Goal: Task Accomplishment & Management: Use online tool/utility

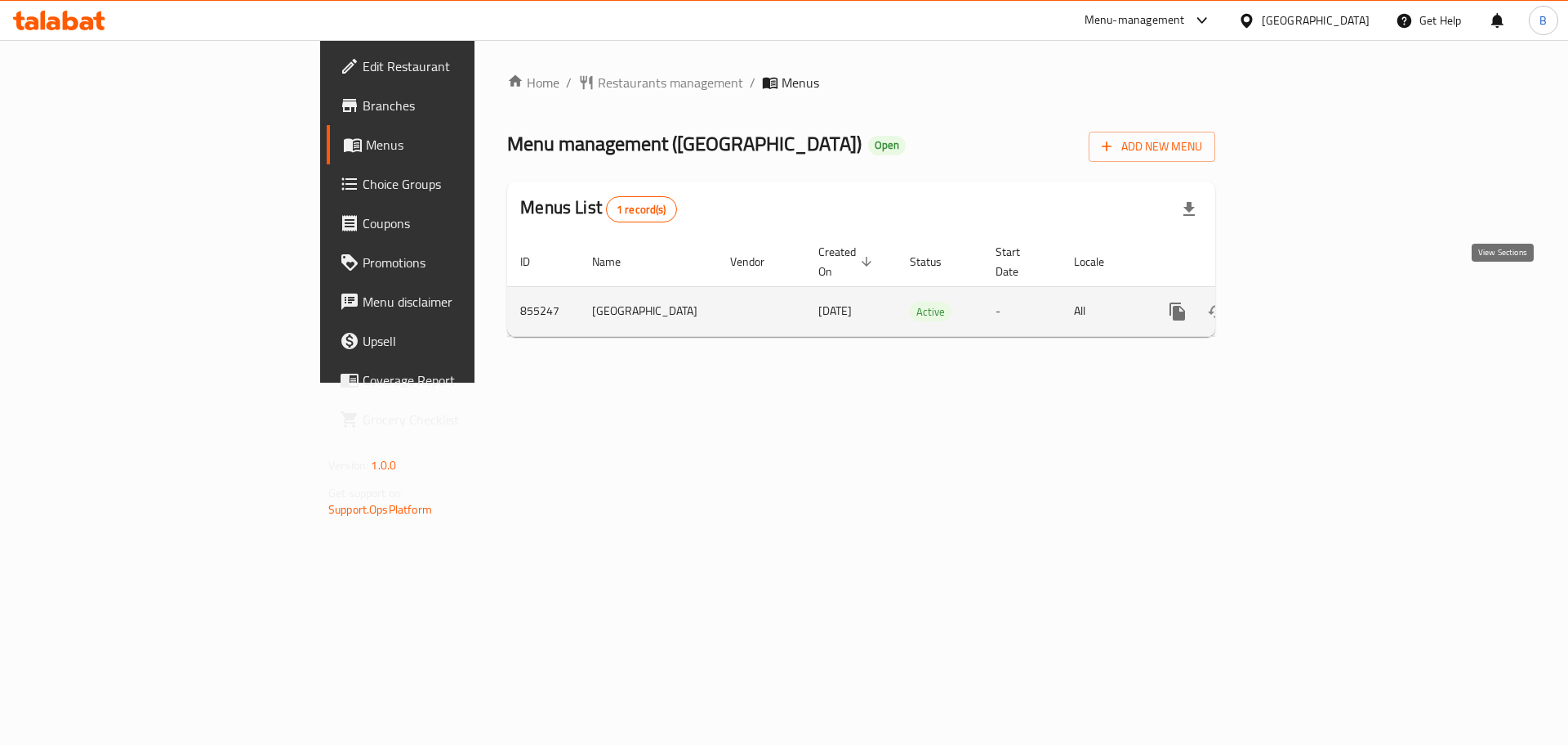
click at [1305, 301] on icon "enhanced table" at bounding box center [1295, 310] width 19 height 19
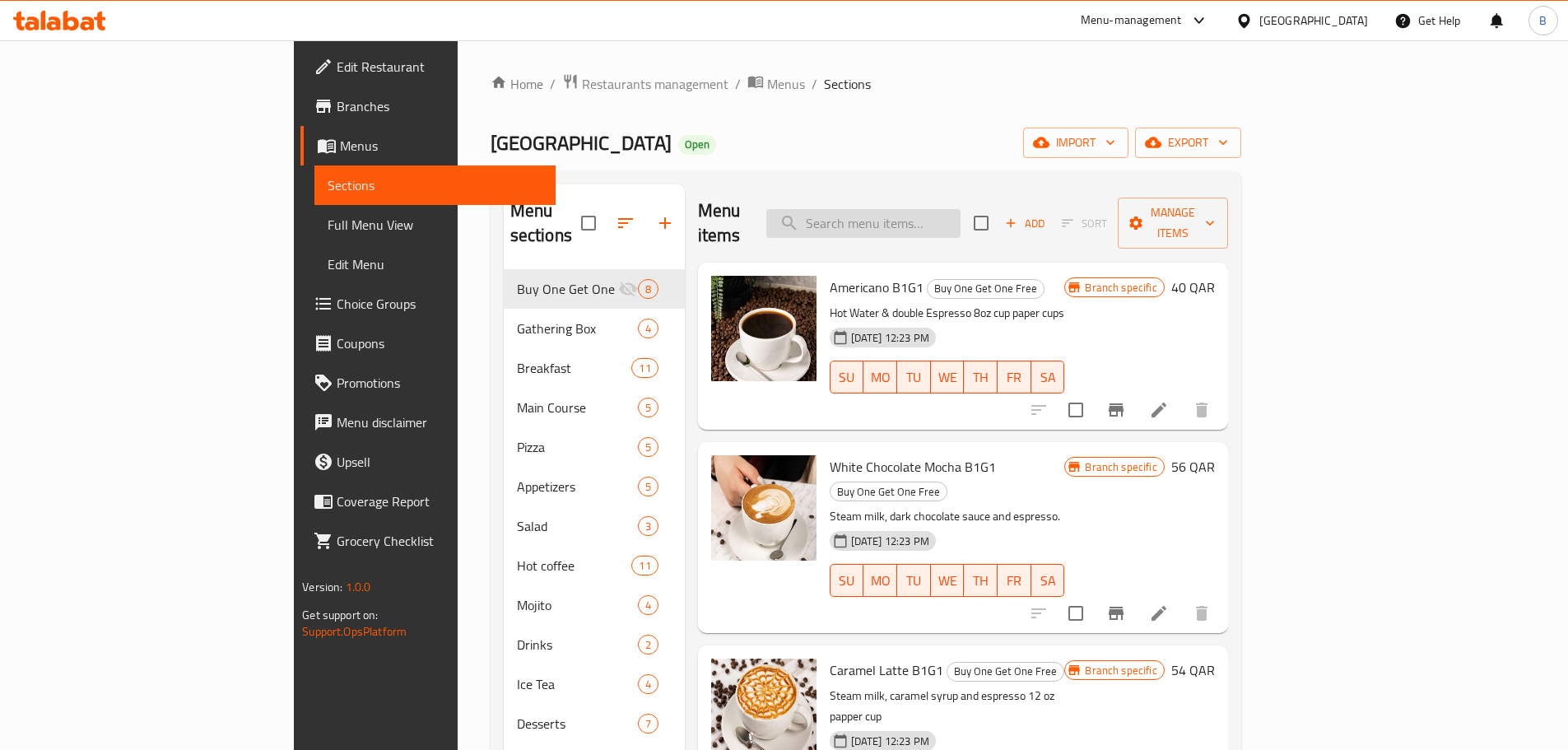
click at [916, 213] on input "search" at bounding box center [863, 223] width 194 height 29
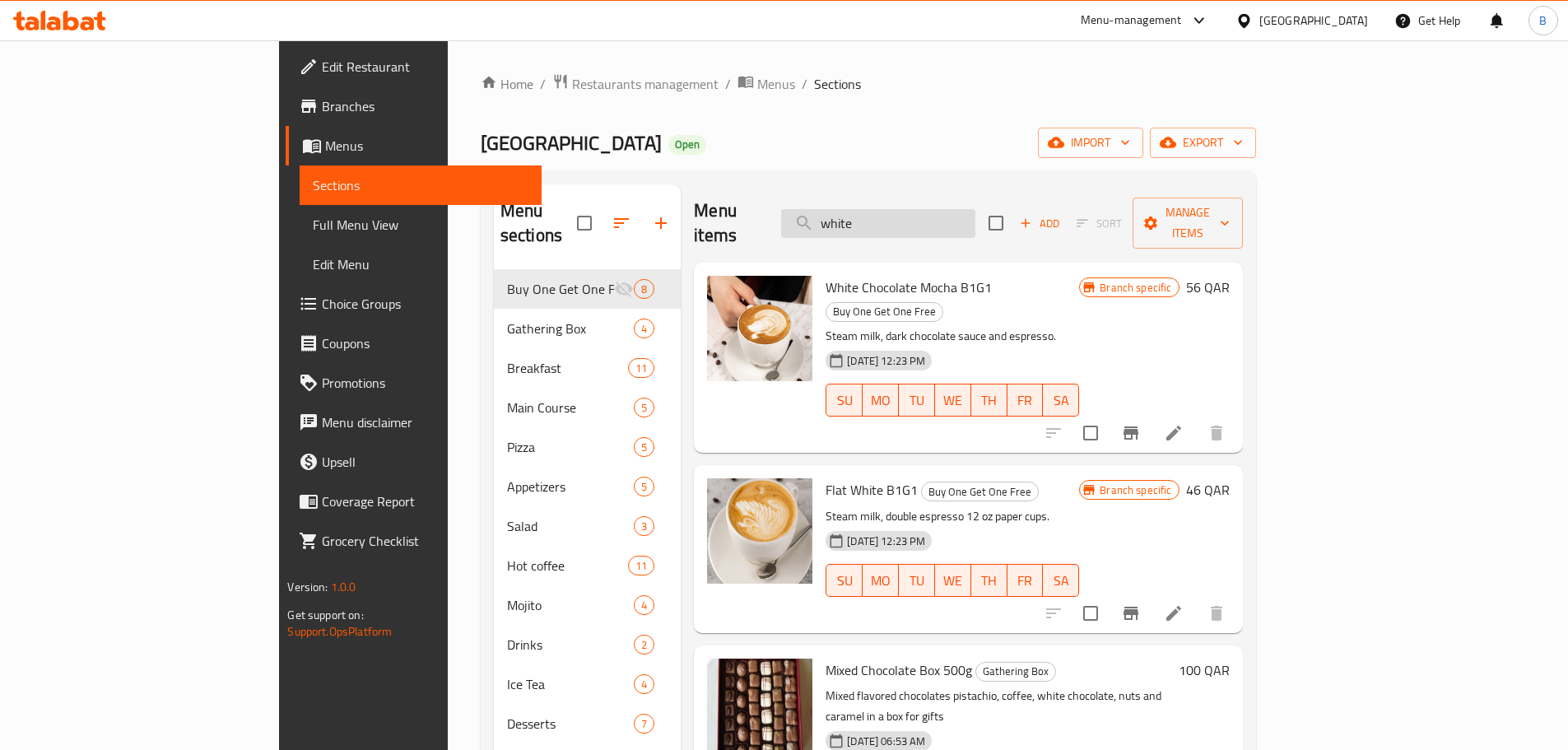
click at [965, 209] on input "white" at bounding box center [878, 223] width 194 height 29
paste input "White chocola"
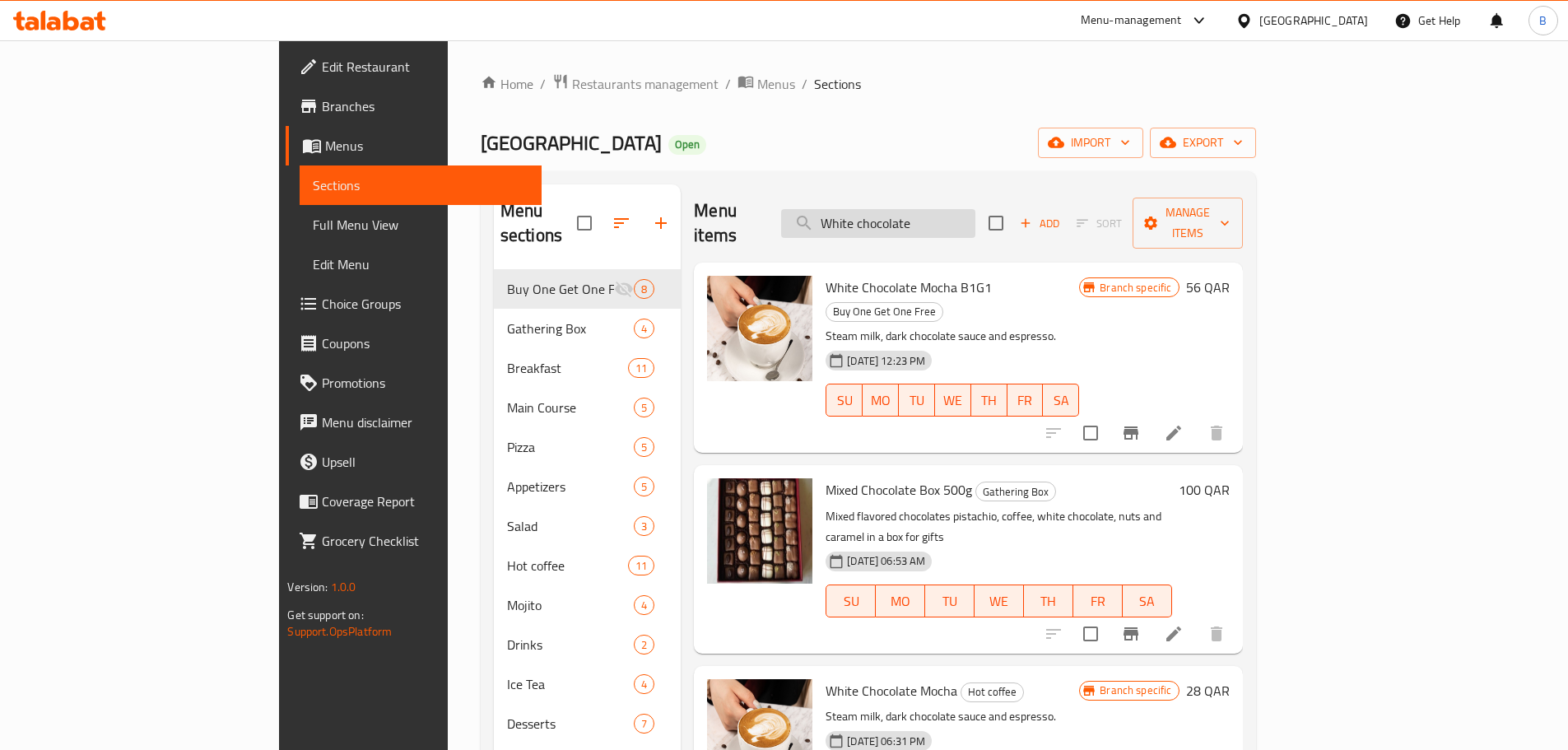
click at [930, 213] on input "White chocolate" at bounding box center [878, 223] width 194 height 29
paste input "Spanish lat"
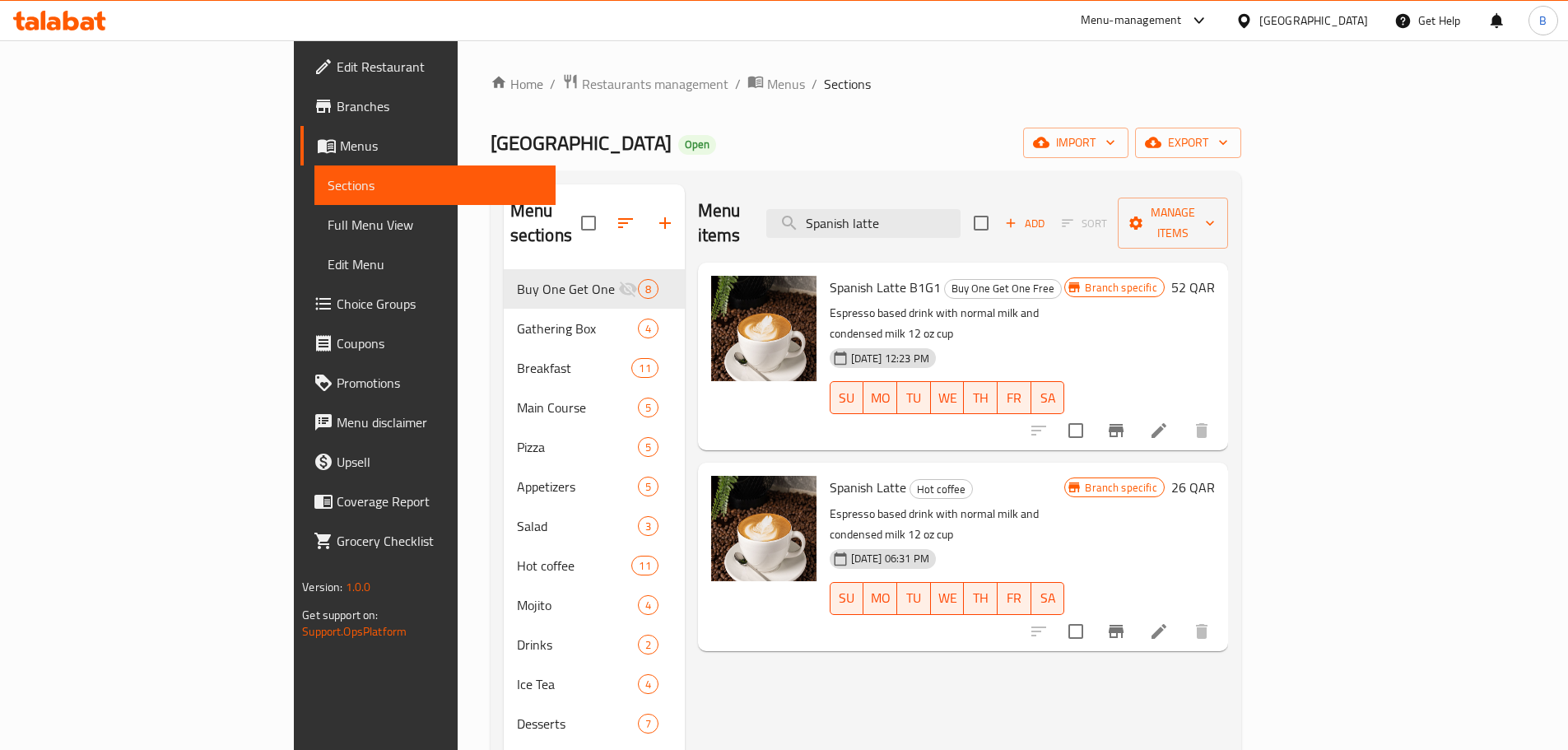
type input "Spanish latte"
click at [582, 93] on span "Restaurants management" at bounding box center [655, 83] width 146 height 19
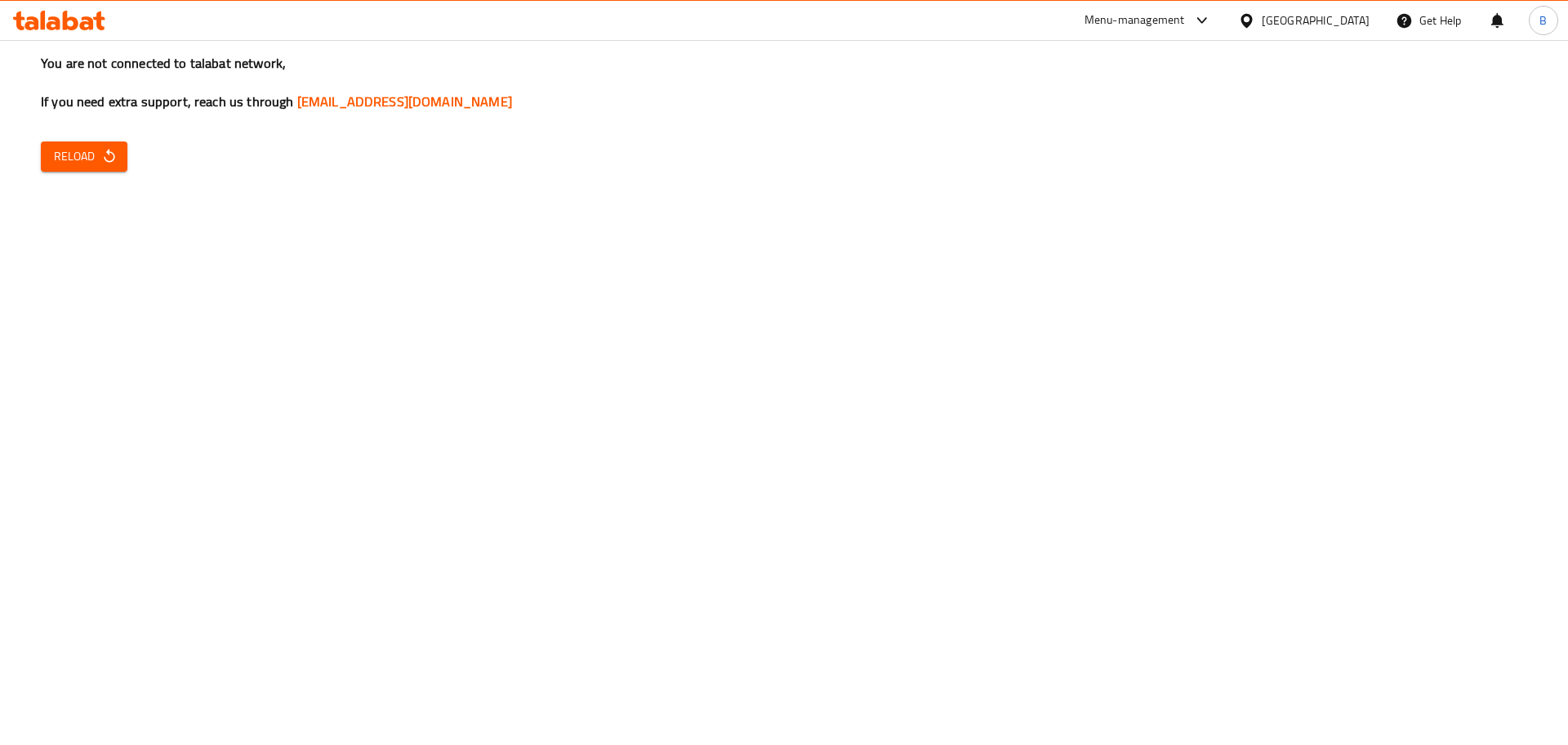
click at [125, 152] on button "Reload" at bounding box center [84, 156] width 86 height 30
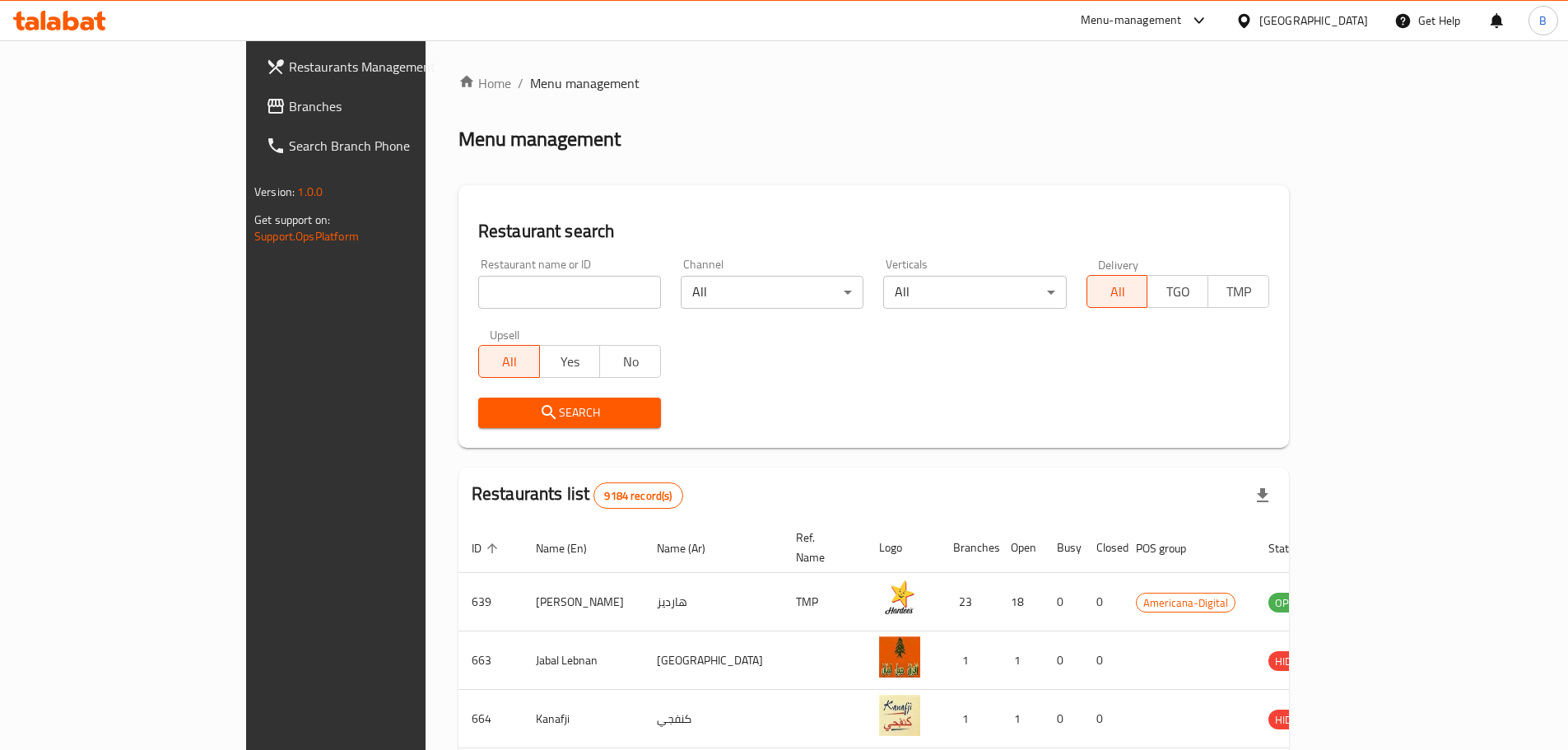
click at [478, 302] on input "search" at bounding box center [570, 292] width 183 height 33
type input "halo"
click button "Search" at bounding box center [570, 412] width 183 height 31
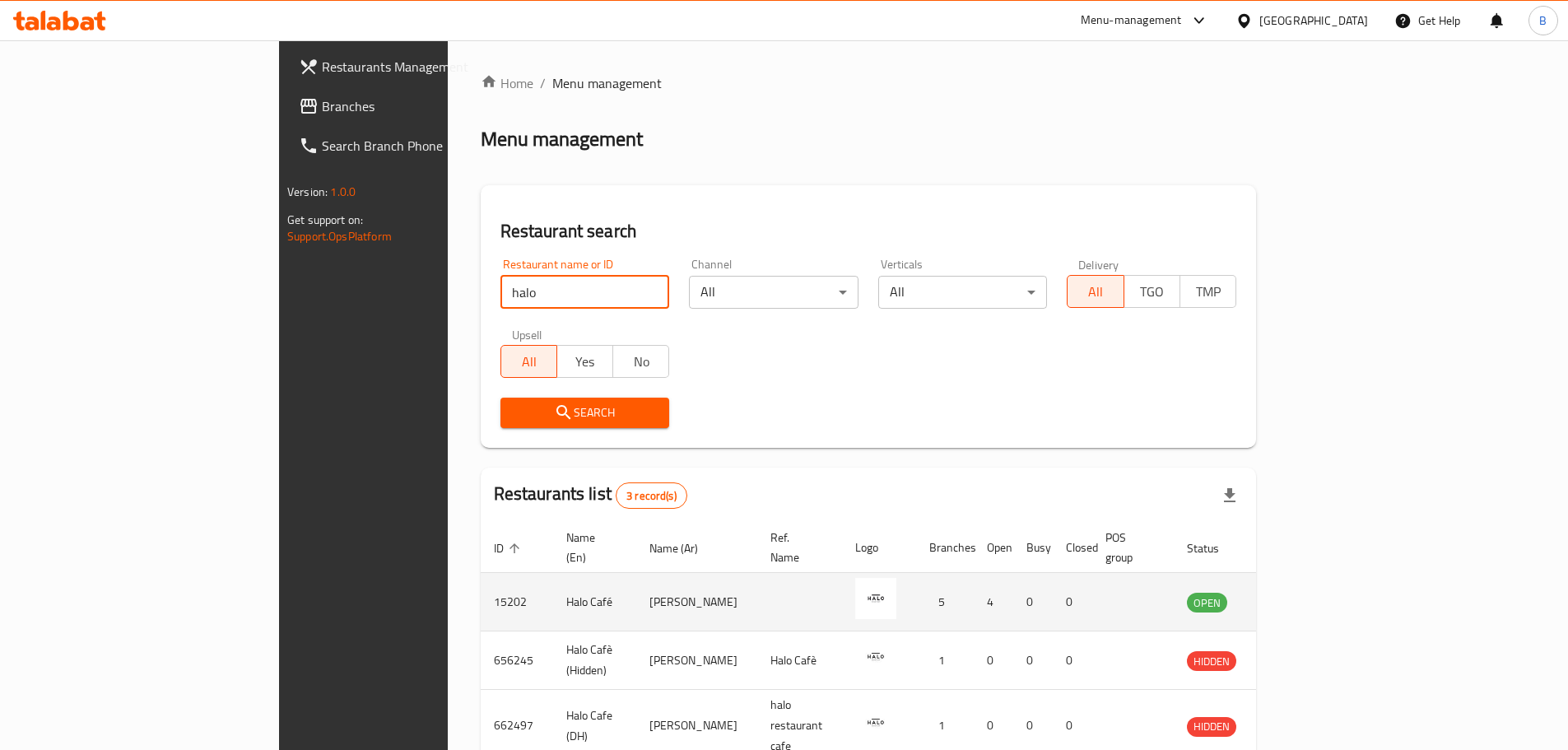
click at [1292, 596] on icon "enhanced table" at bounding box center [1283, 602] width 19 height 14
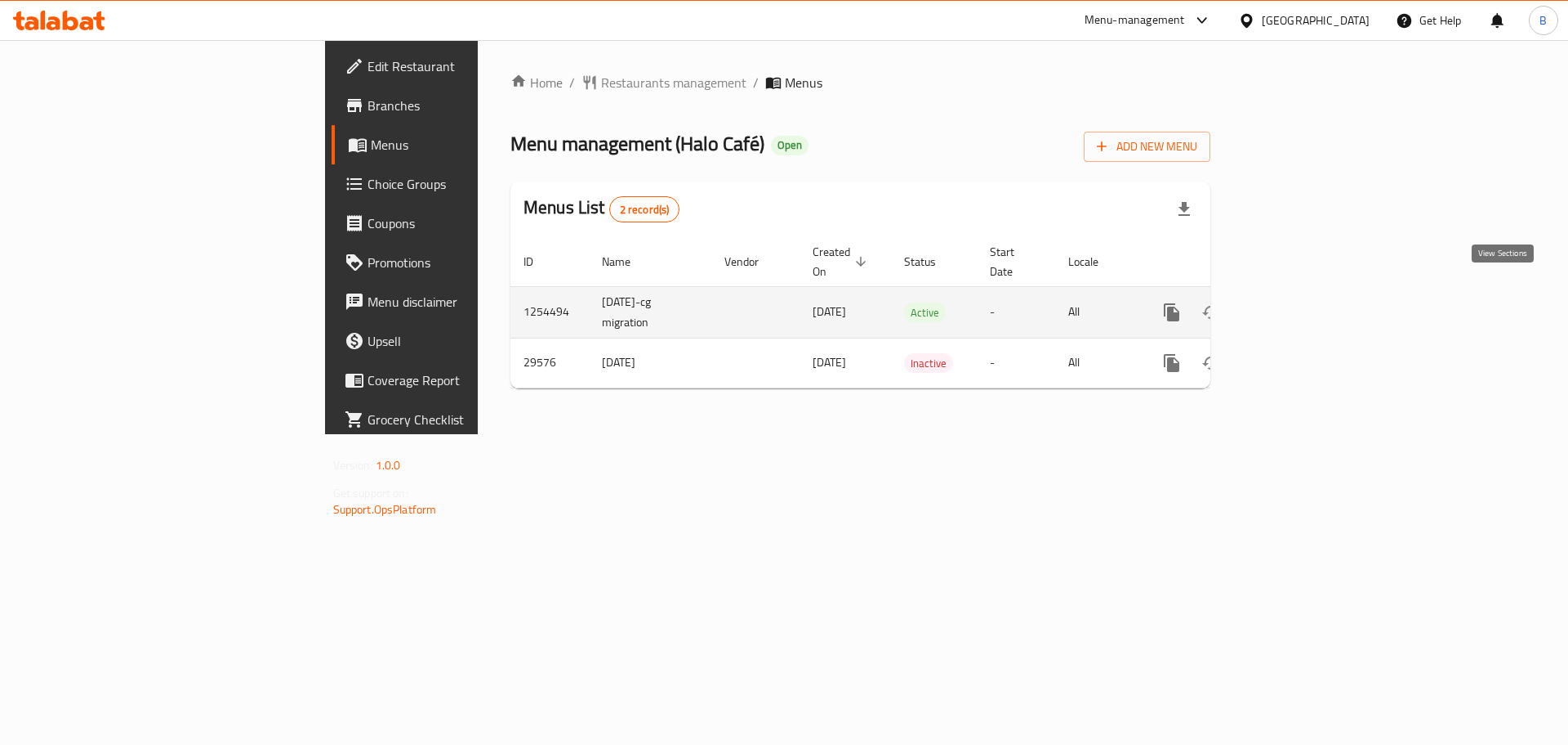
click at [1300, 302] on icon "enhanced table" at bounding box center [1289, 311] width 19 height 19
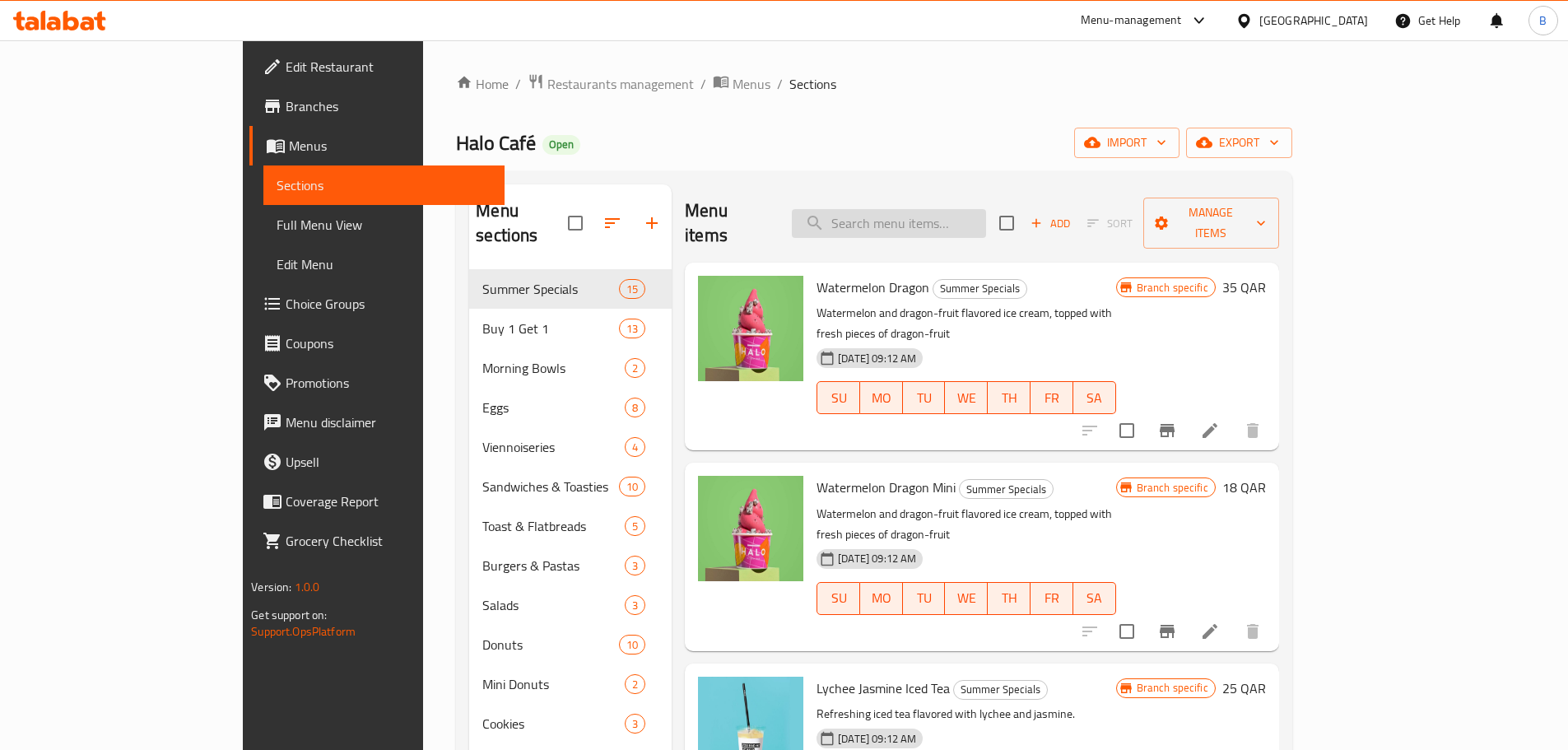
click at [986, 215] on input "search" at bounding box center [889, 223] width 194 height 29
paste input "Hot Spanish"
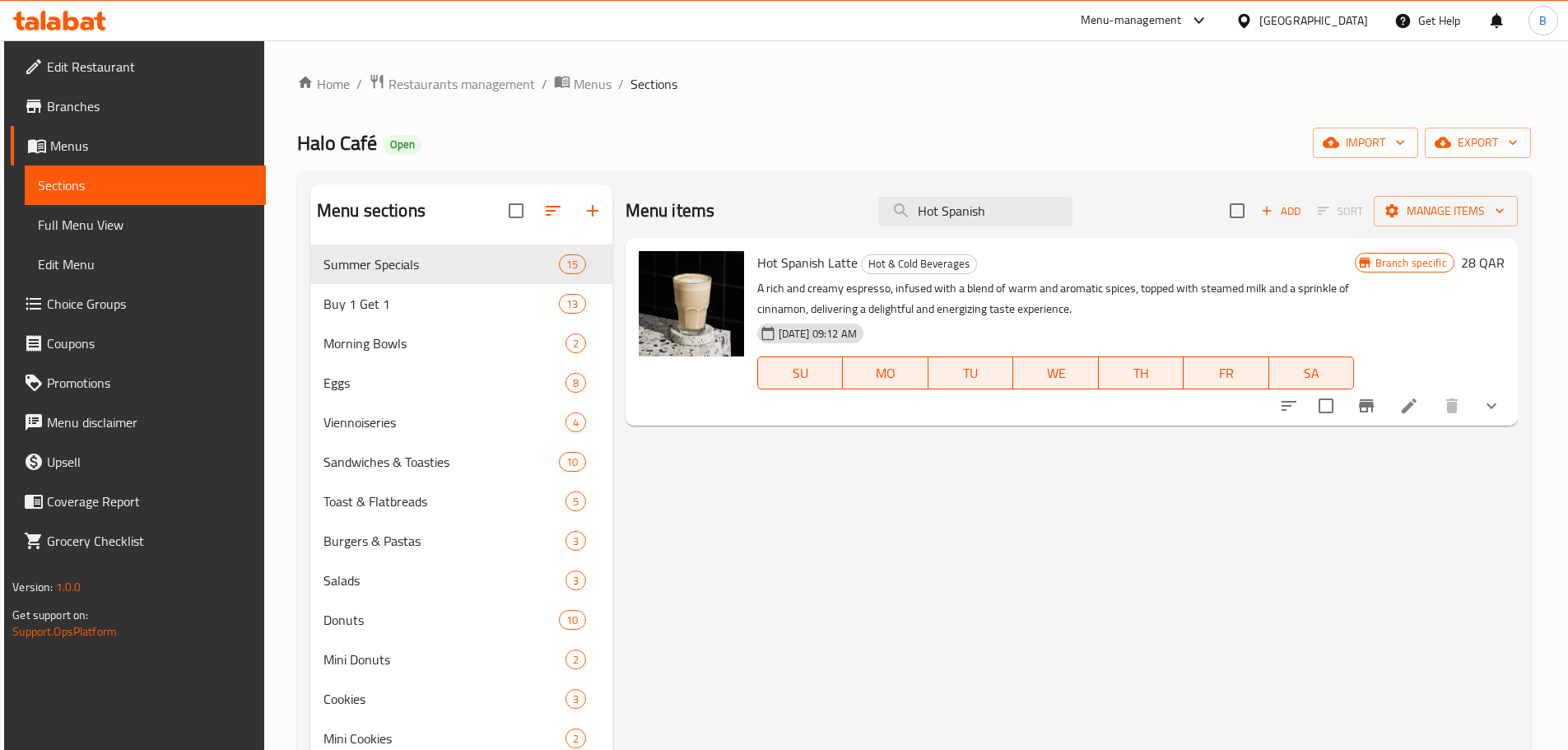
type input "Hot Spanish"
